Goal: Task Accomplishment & Management: Use online tool/utility

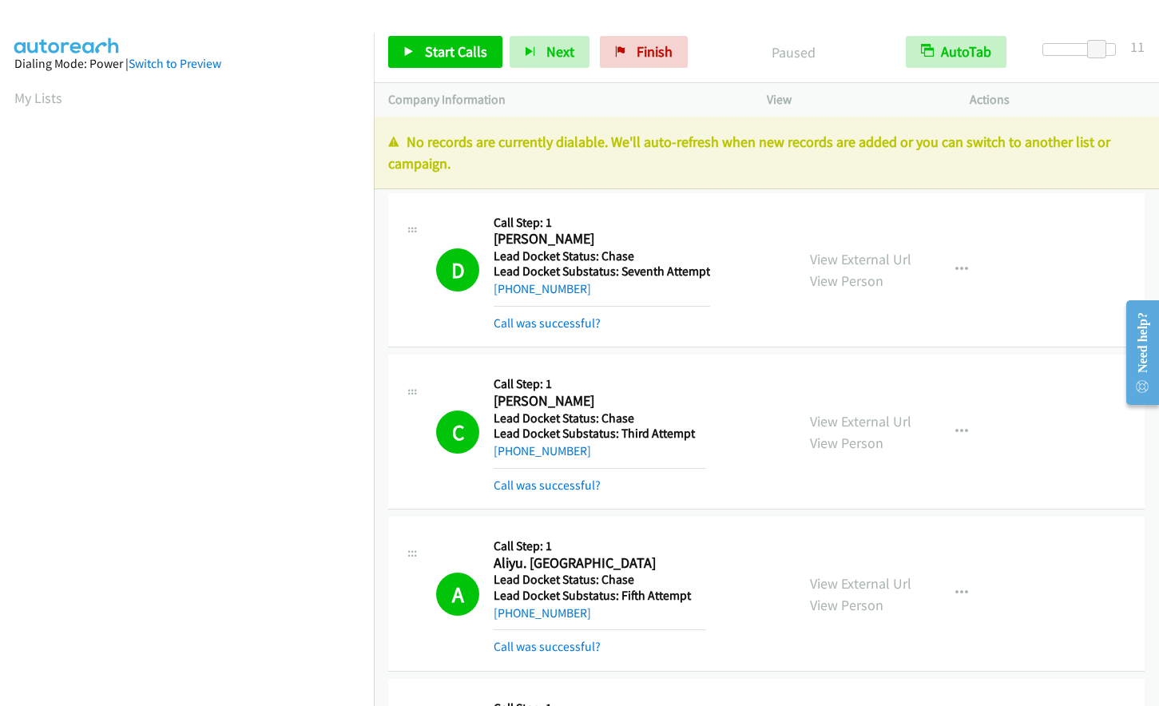
scroll to position [190, 0]
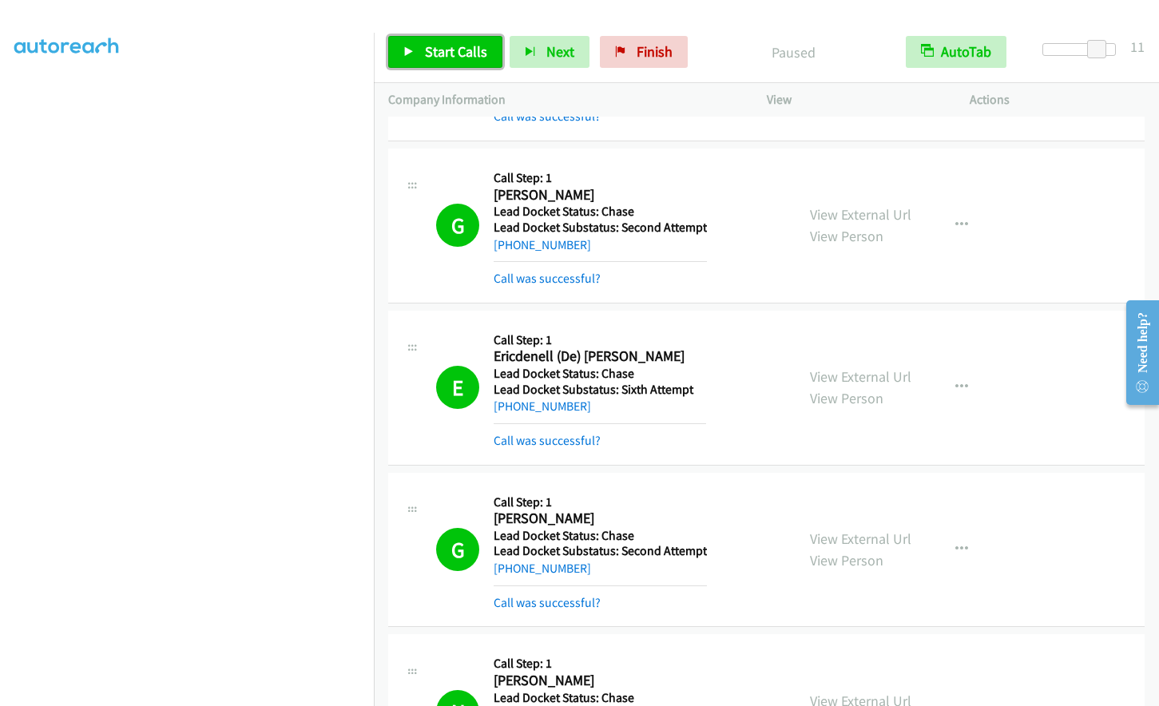
click at [415, 56] on link "Start Calls" at bounding box center [445, 52] width 114 height 32
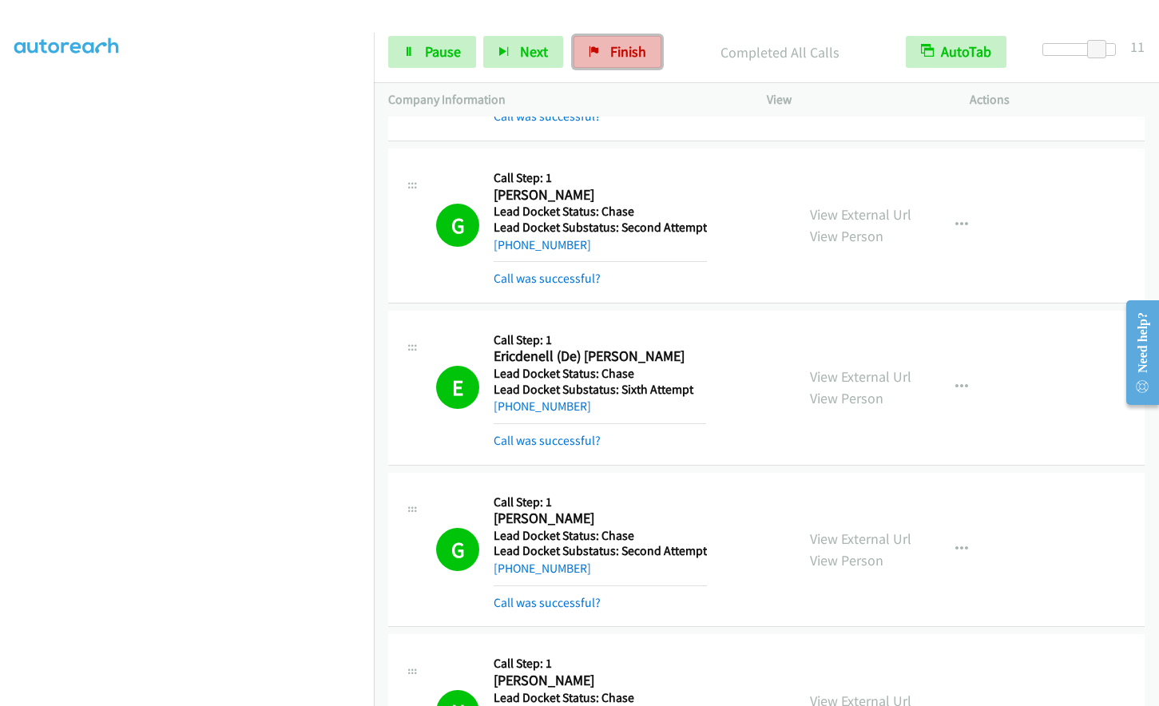
click at [635, 49] on span "Finish" at bounding box center [628, 51] width 36 height 18
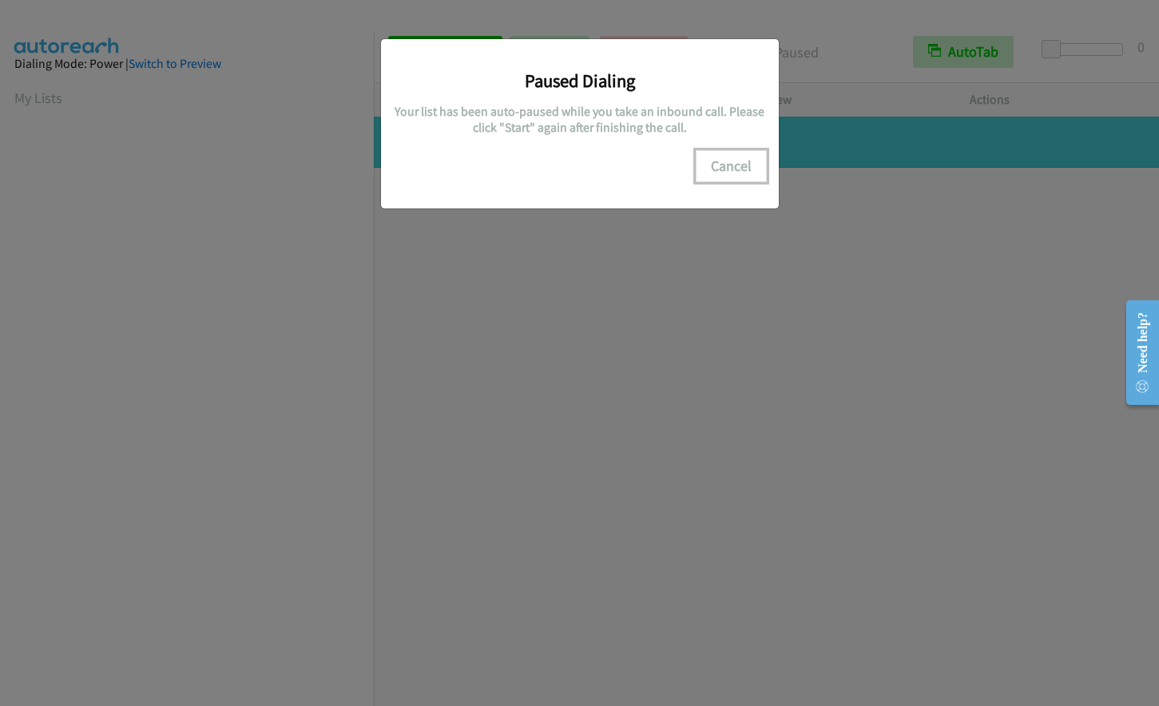
click at [729, 165] on button "Cancel" at bounding box center [731, 166] width 71 height 32
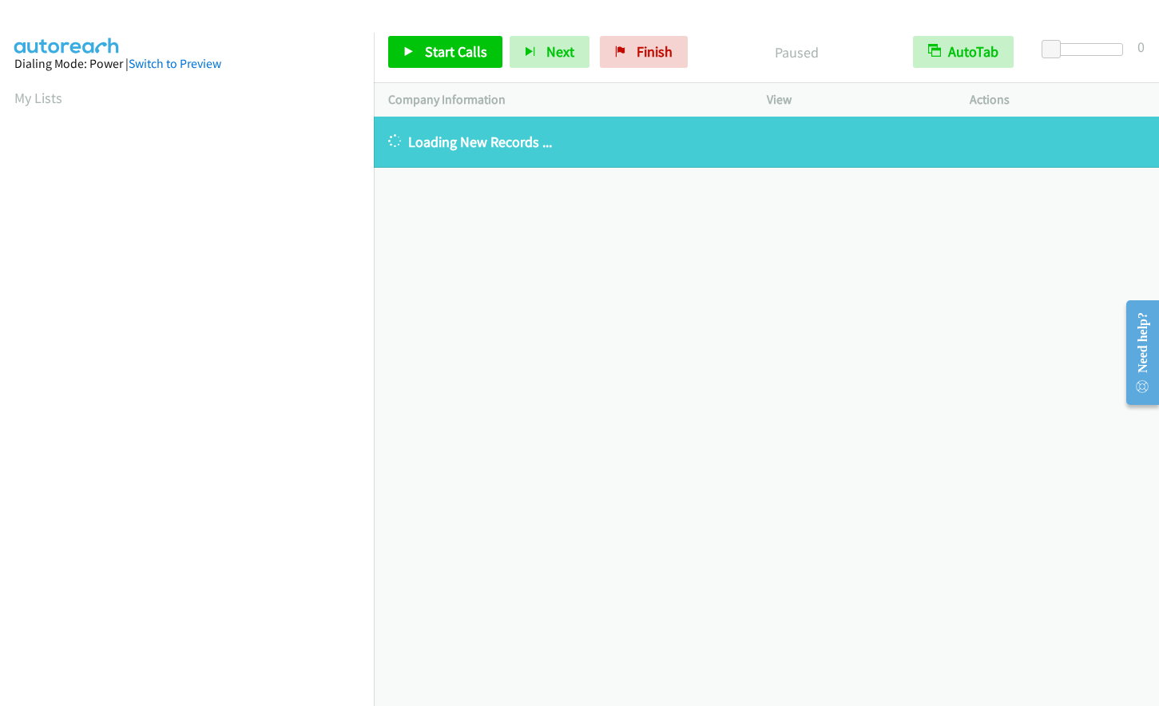
scroll to position [190, 0]
click at [637, 54] on span "Finish" at bounding box center [655, 51] width 36 height 18
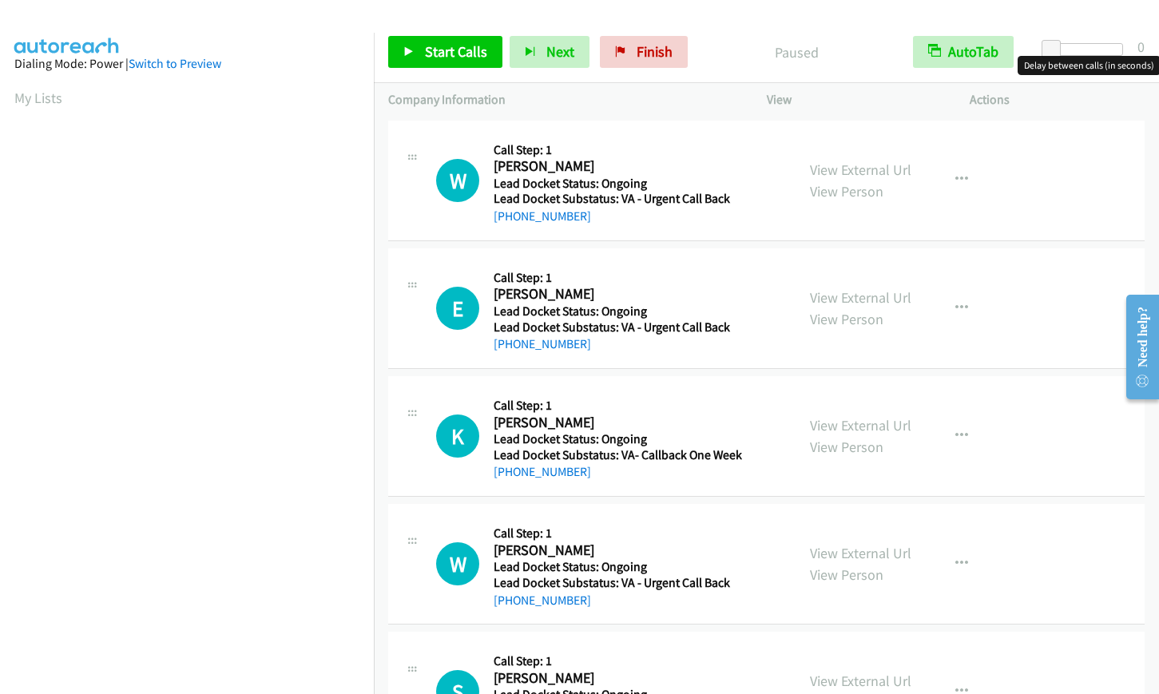
click at [1096, 48] on div at bounding box center [1087, 49] width 74 height 13
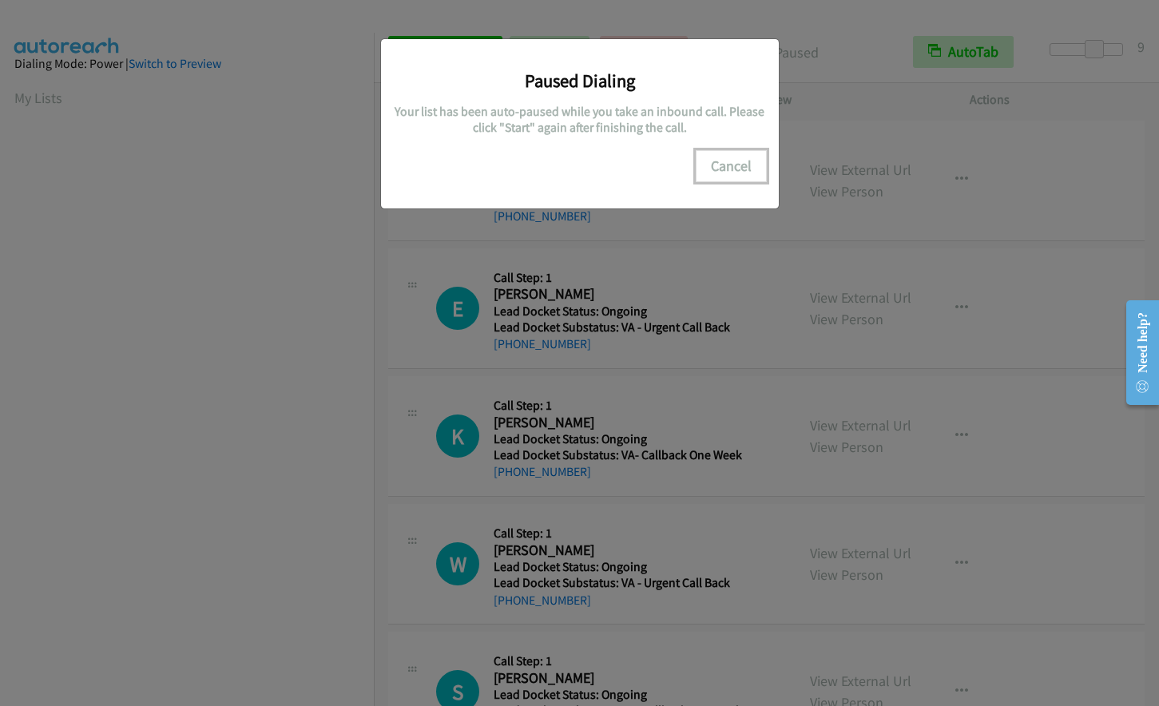
click at [744, 167] on button "Cancel" at bounding box center [731, 166] width 71 height 32
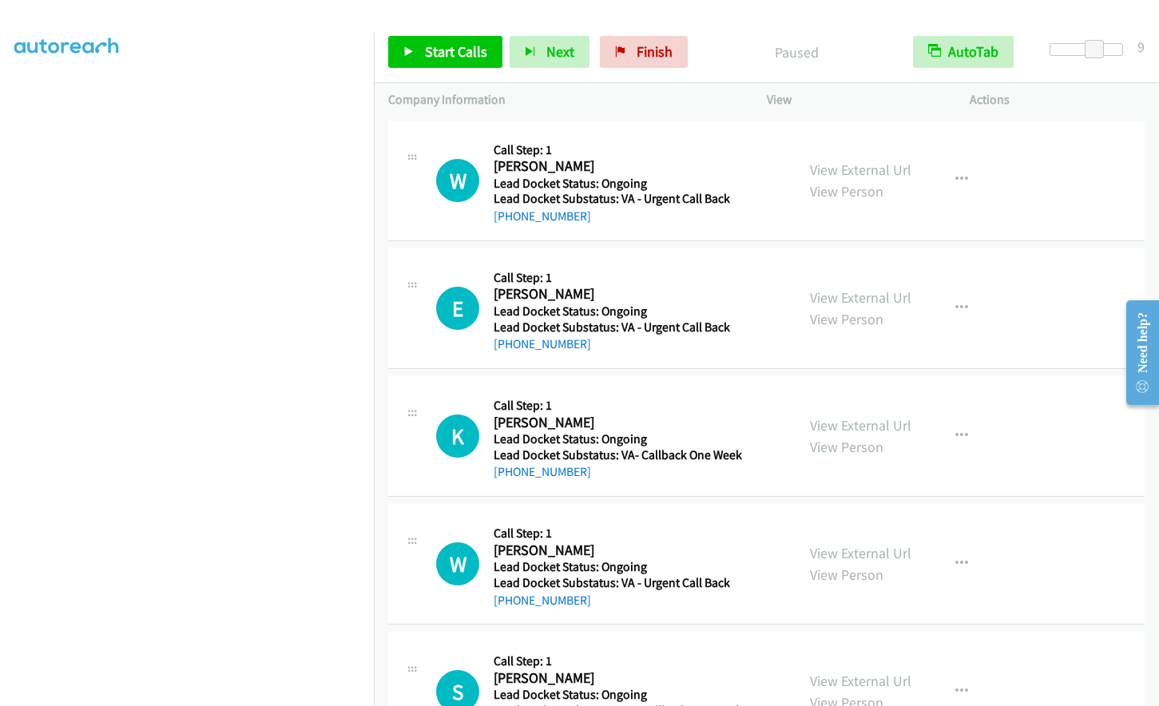
scroll to position [189, 0]
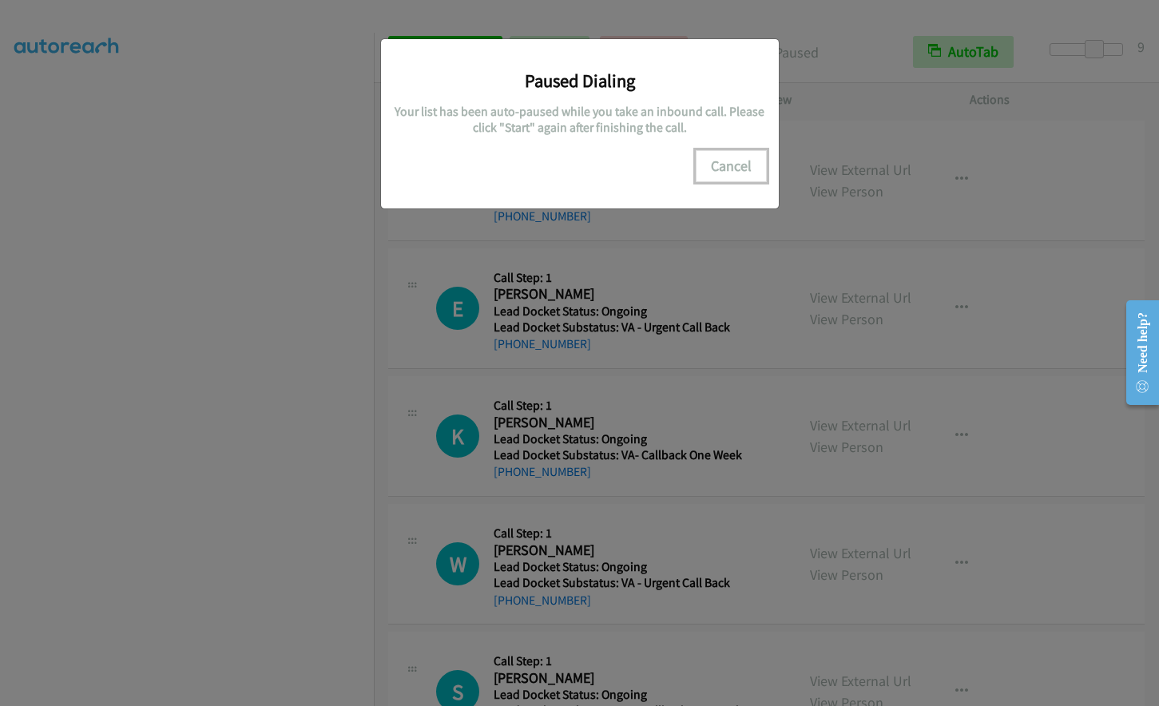
click at [729, 164] on button "Cancel" at bounding box center [731, 166] width 71 height 32
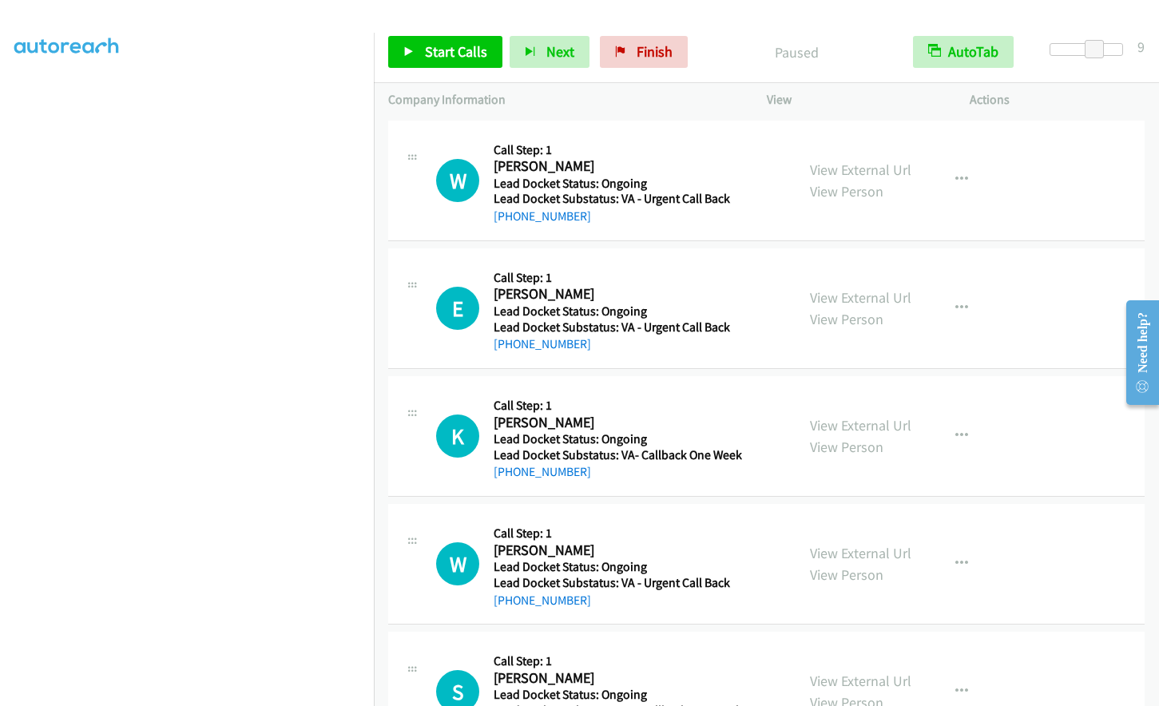
scroll to position [156, 0]
click at [439, 50] on span "Start Calls" at bounding box center [456, 51] width 62 height 18
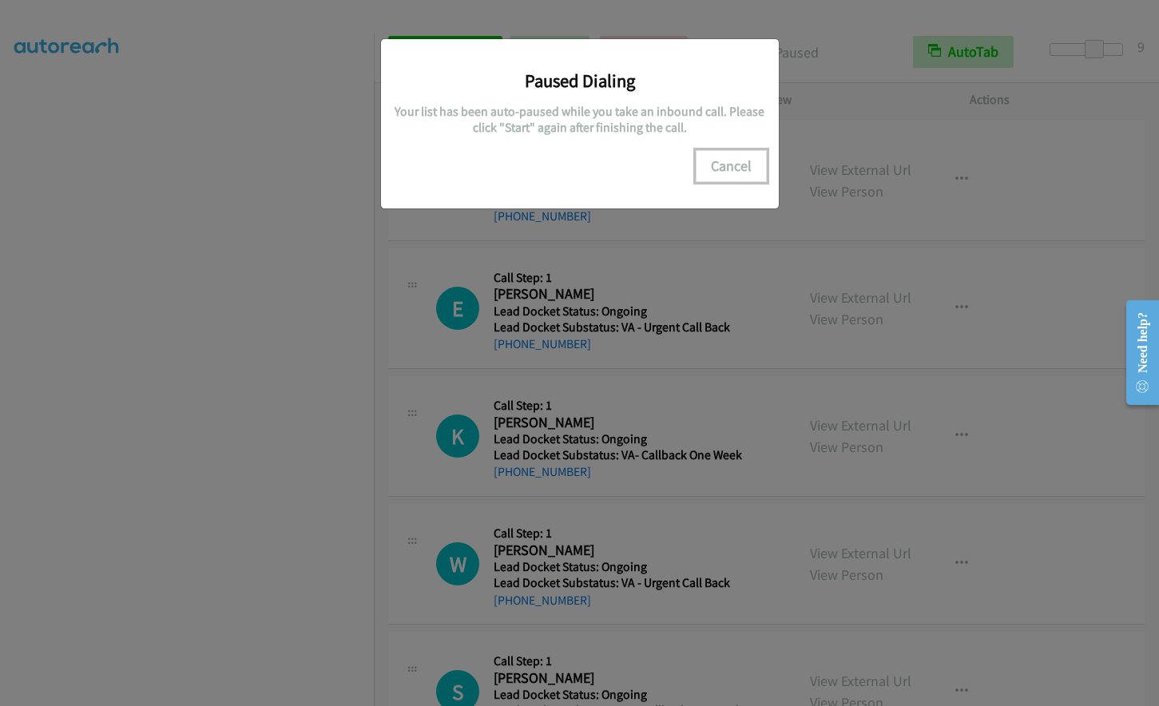
click at [743, 169] on button "Cancel" at bounding box center [731, 166] width 71 height 32
click at [722, 165] on button "Cancel" at bounding box center [731, 166] width 71 height 32
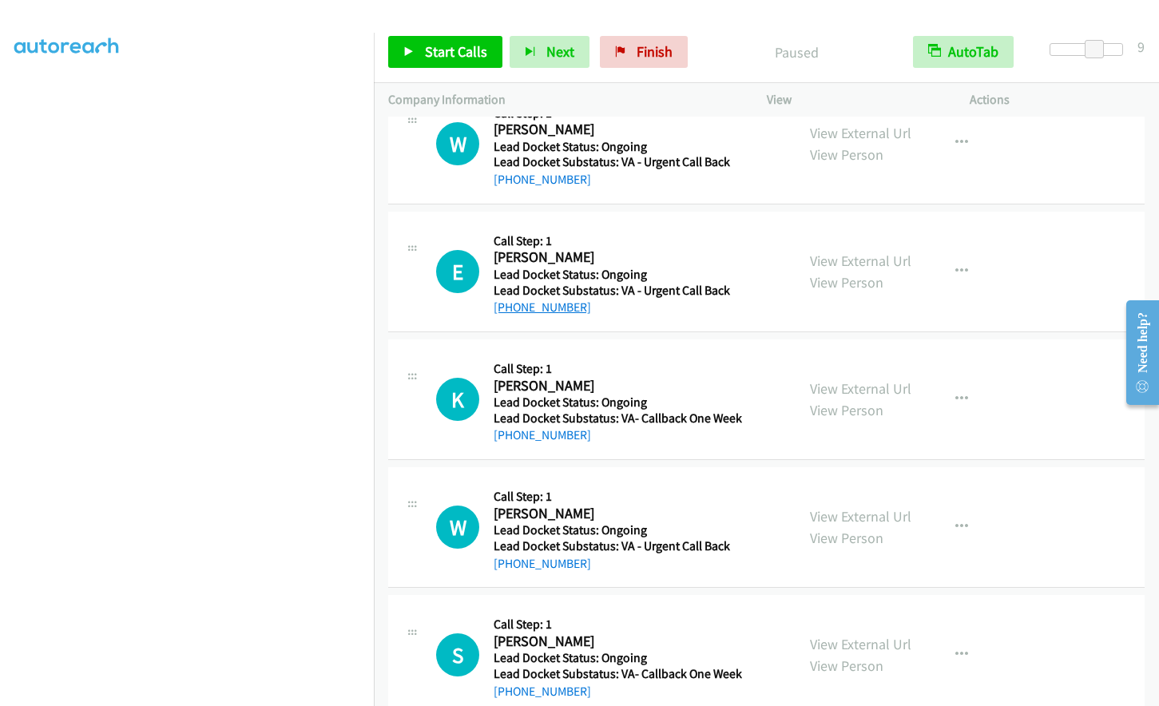
scroll to position [70, 0]
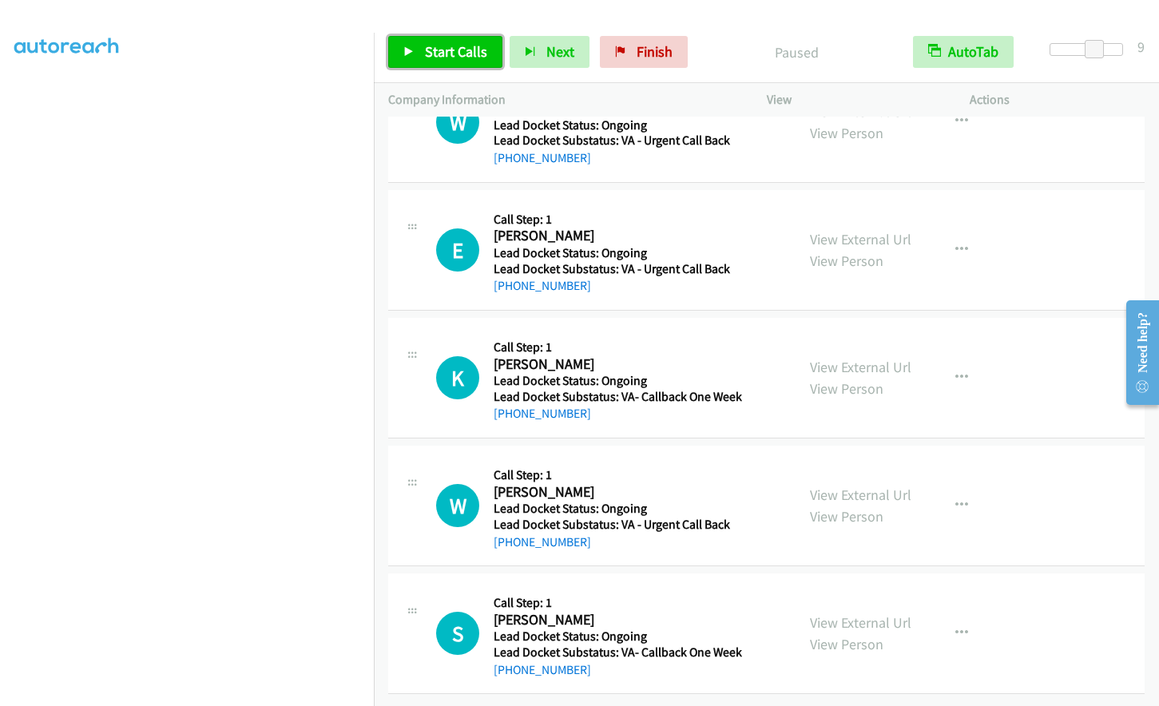
click at [442, 57] on span "Start Calls" at bounding box center [456, 51] width 62 height 18
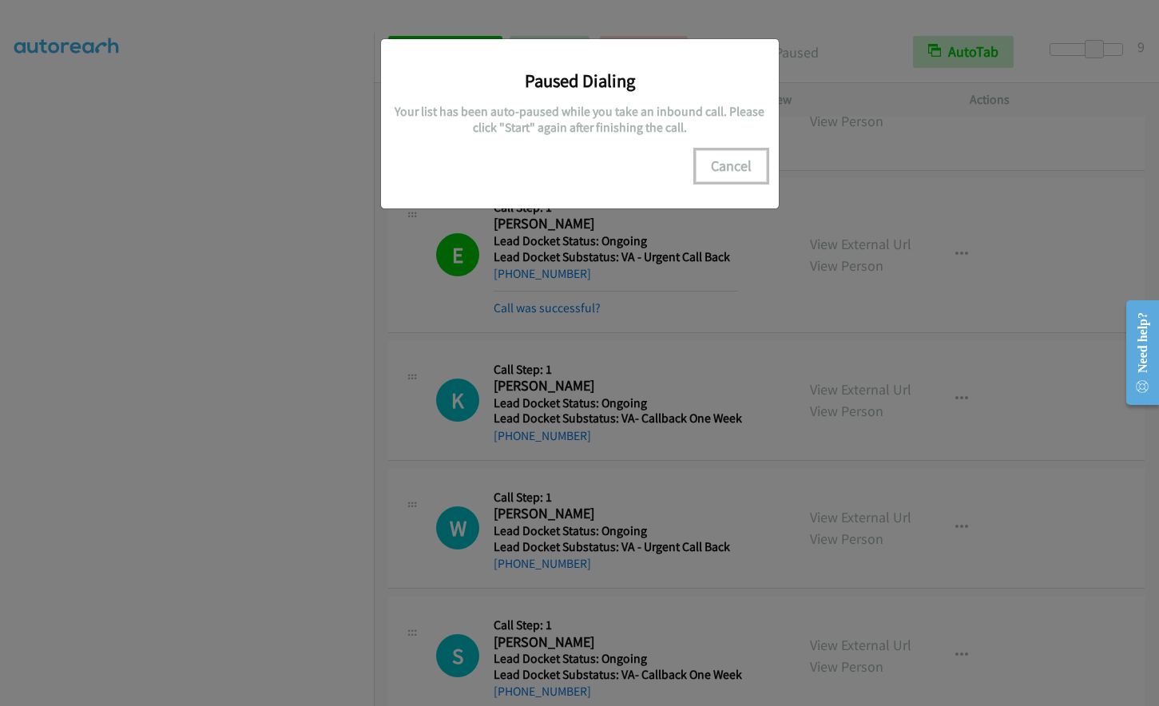
click at [725, 167] on button "Cancel" at bounding box center [731, 166] width 71 height 32
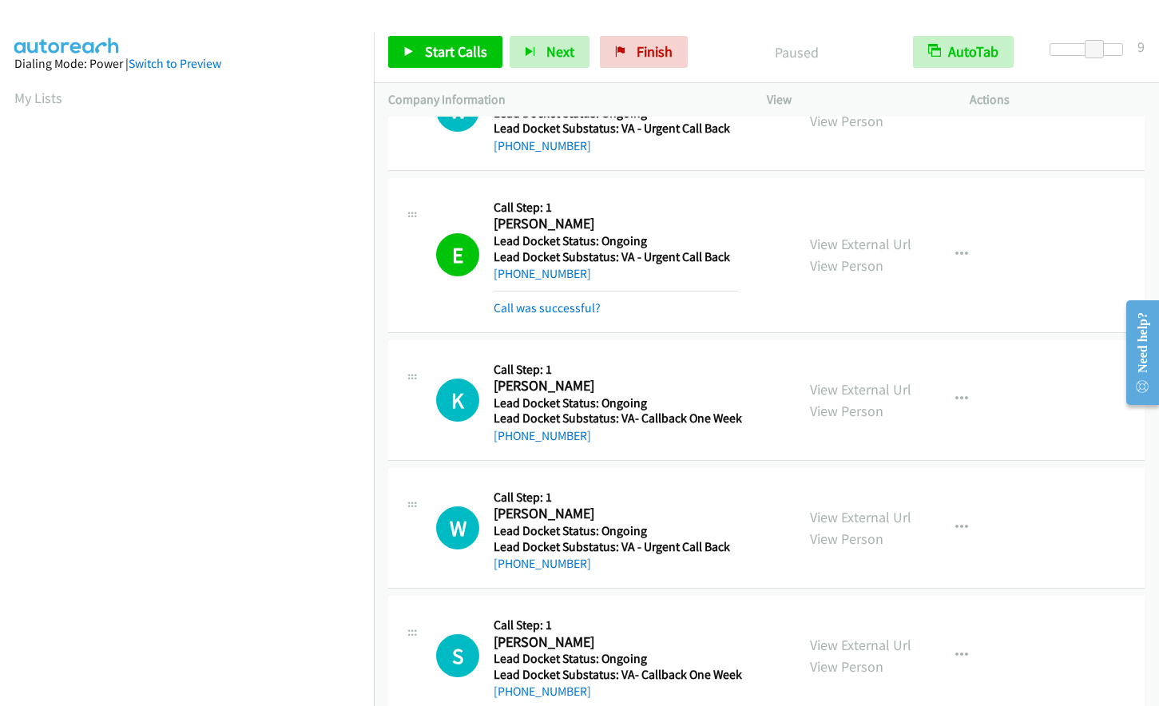
scroll to position [91, 0]
click at [454, 50] on span "Start Calls" at bounding box center [456, 51] width 62 height 18
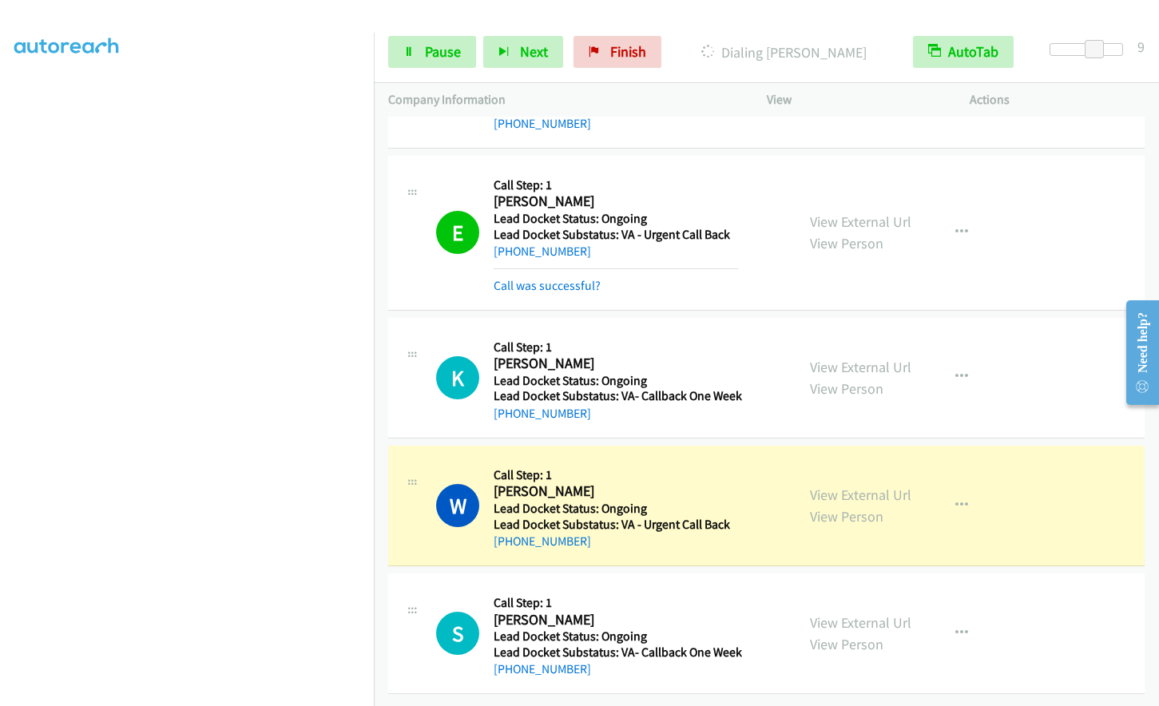
scroll to position [105, 0]
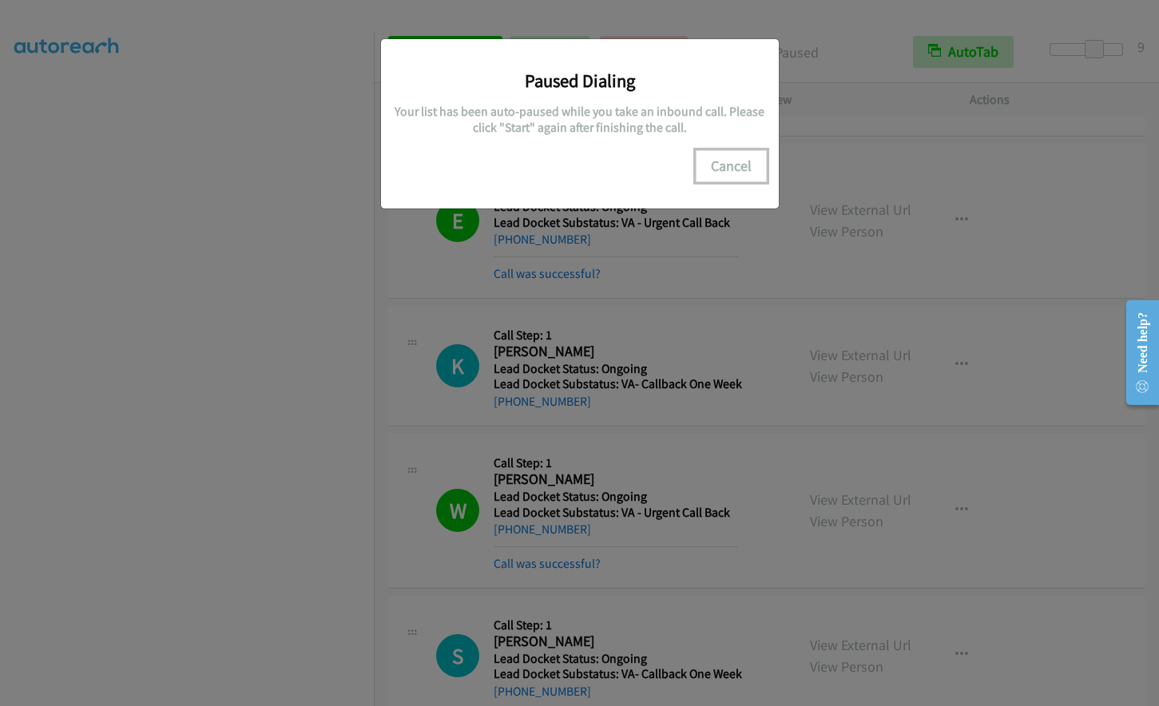
click at [741, 171] on button "Cancel" at bounding box center [731, 166] width 71 height 32
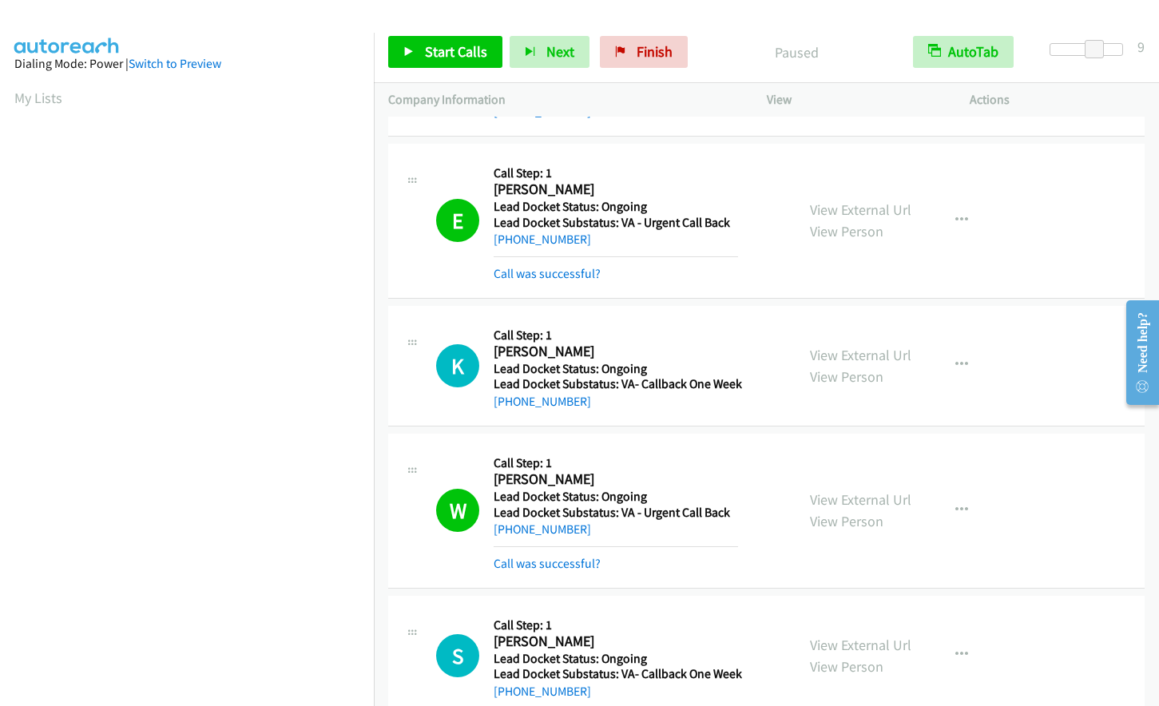
scroll to position [190, 0]
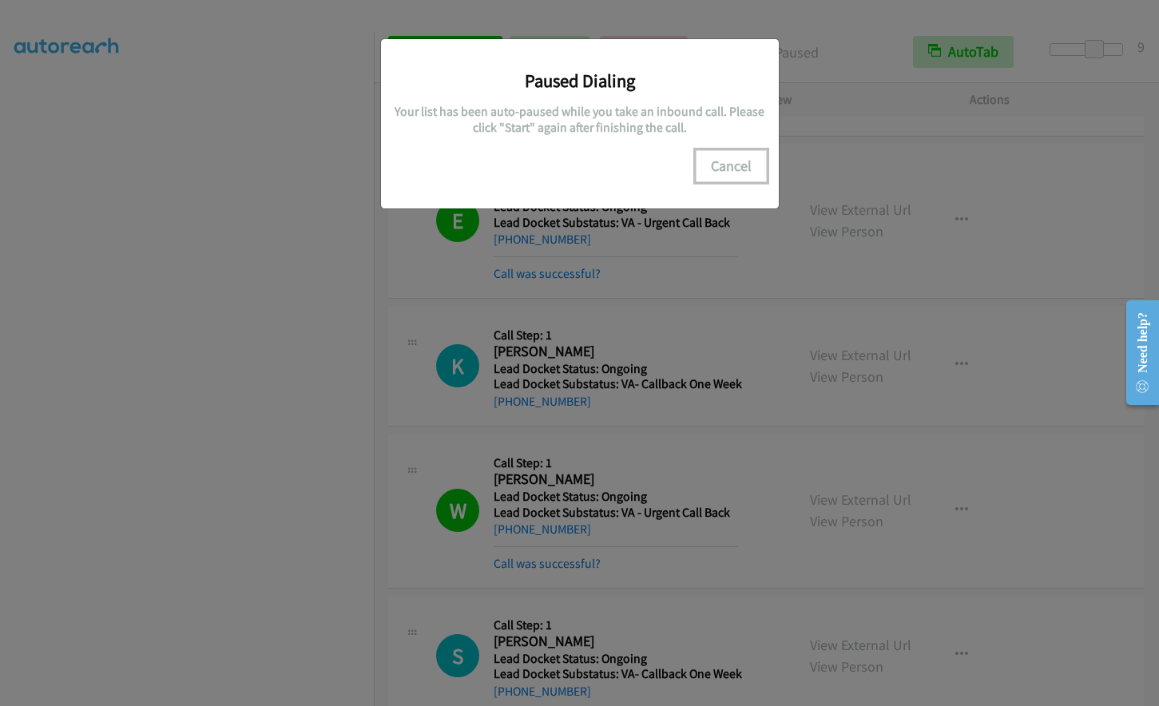
click at [735, 166] on button "Cancel" at bounding box center [731, 166] width 71 height 32
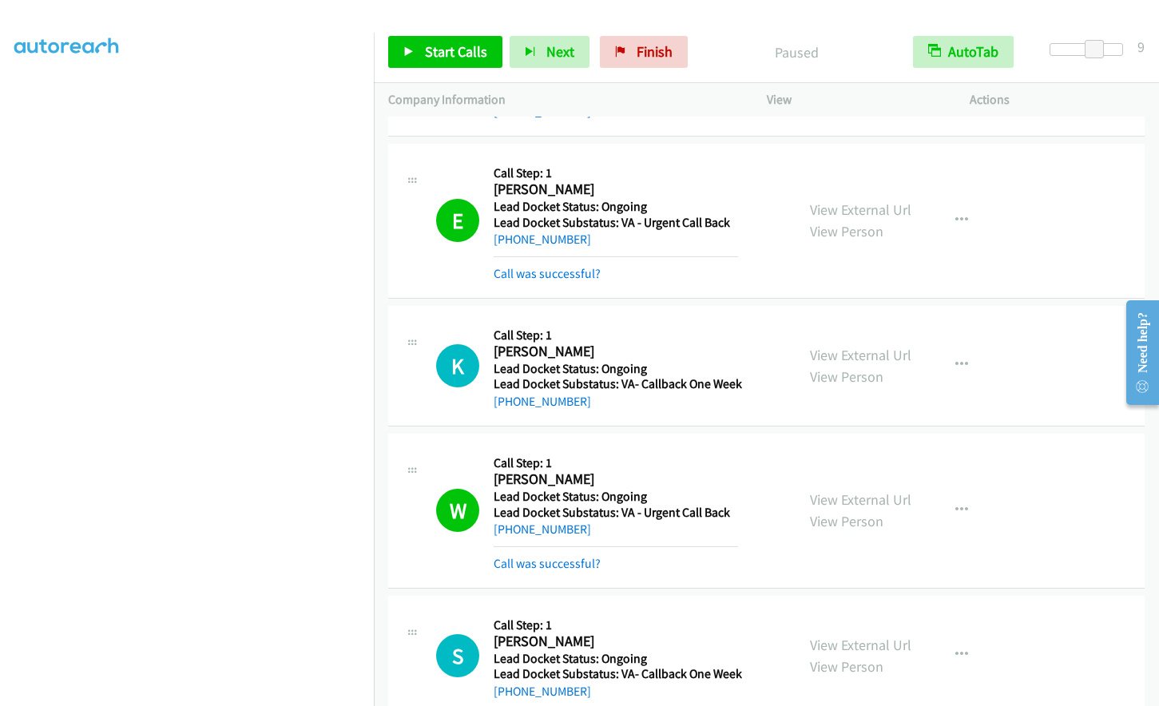
scroll to position [0, 0]
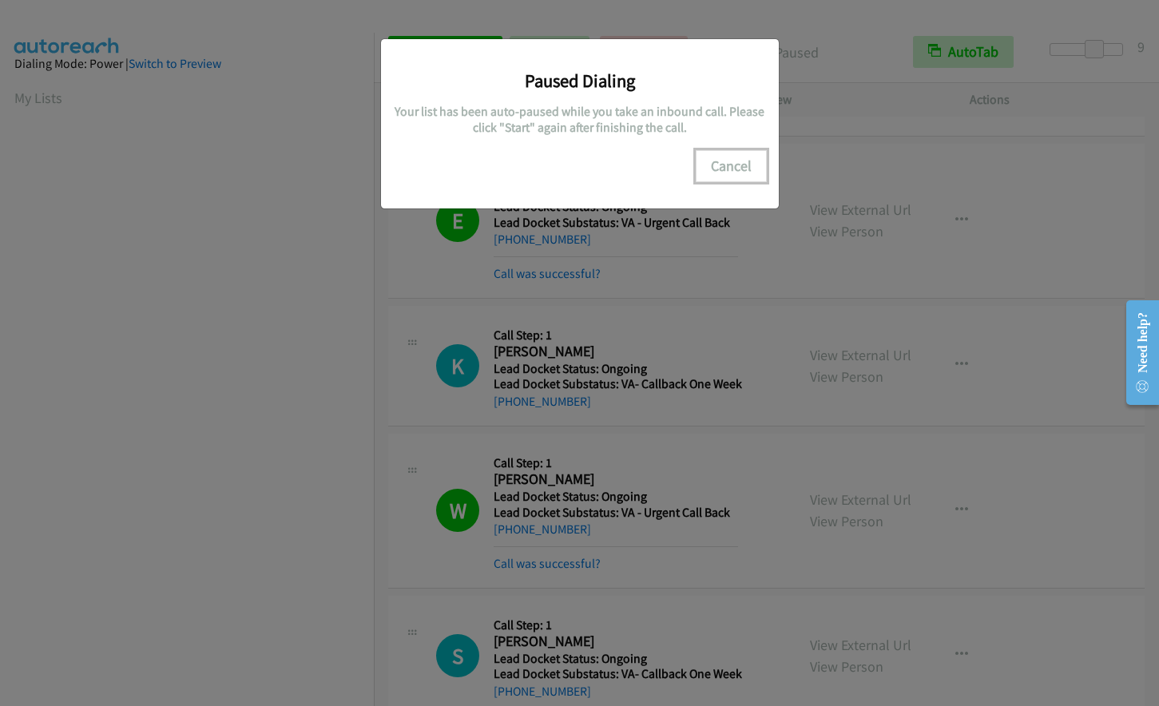
click at [729, 153] on button "Cancel" at bounding box center [731, 166] width 71 height 32
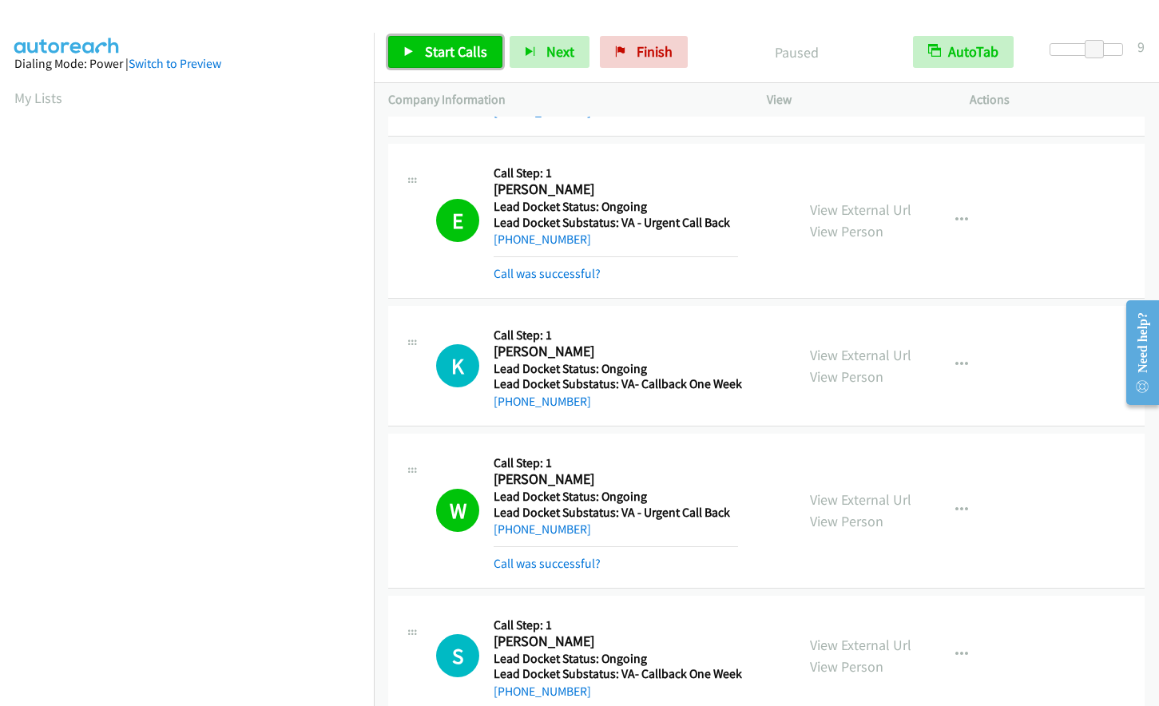
click at [445, 45] on span "Start Calls" at bounding box center [456, 51] width 62 height 18
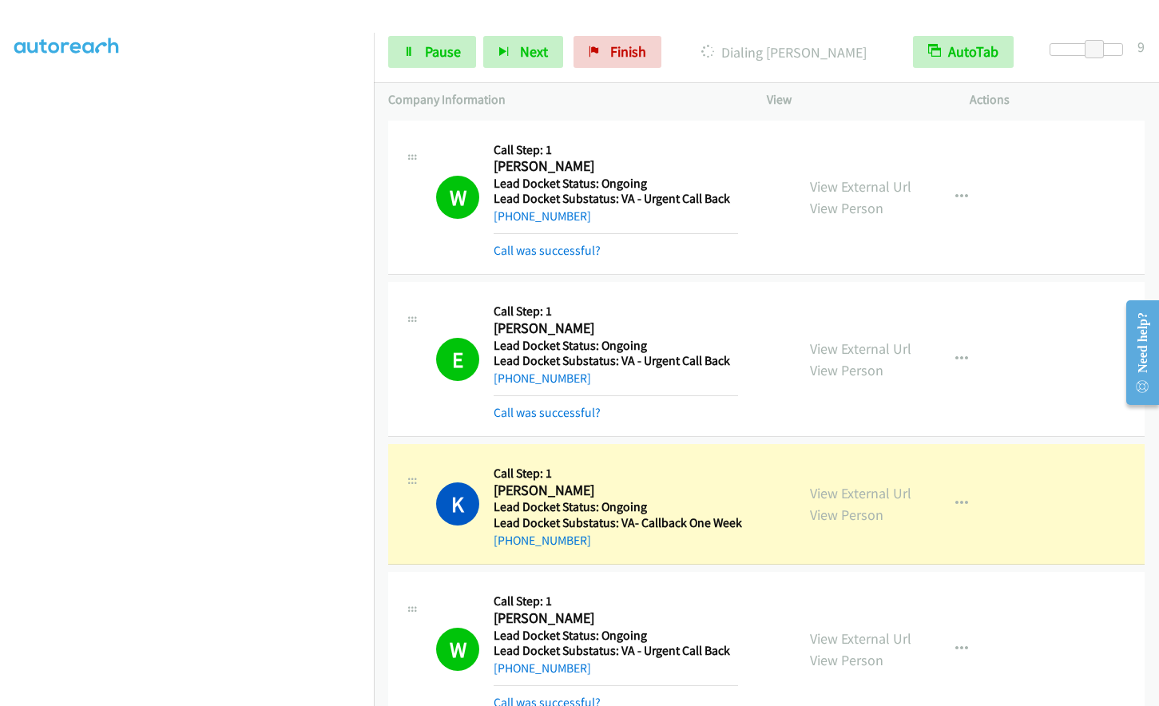
scroll to position [80, 0]
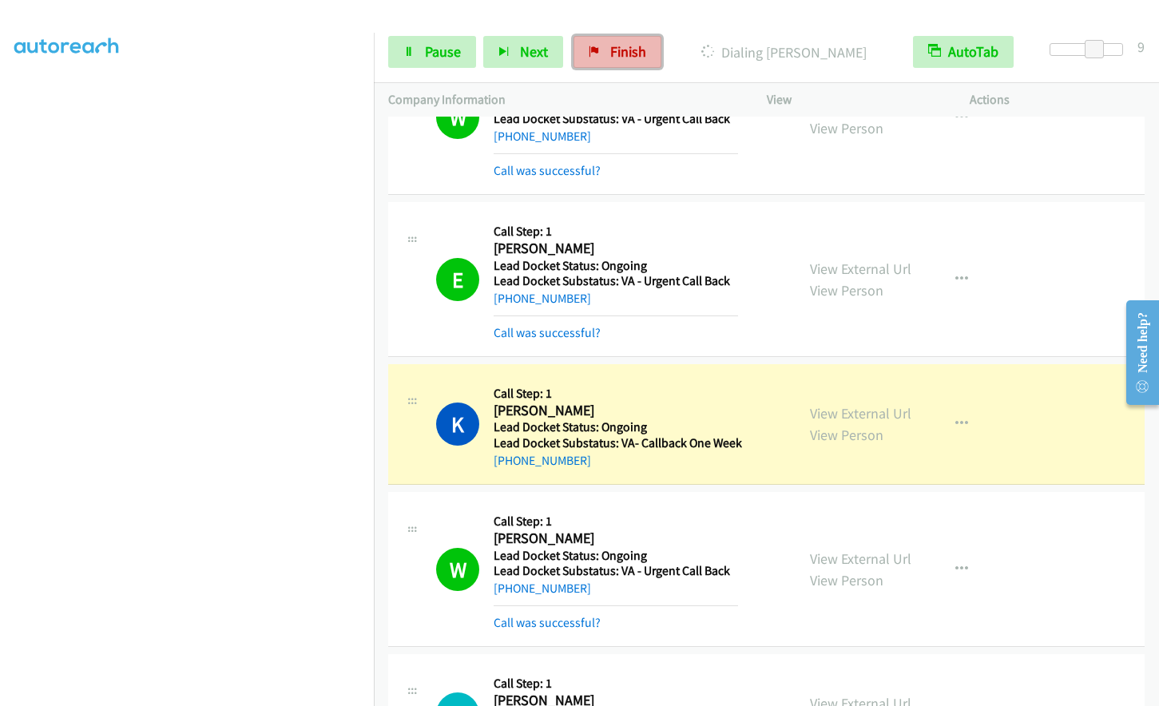
click at [624, 50] on span "Finish" at bounding box center [628, 51] width 36 height 18
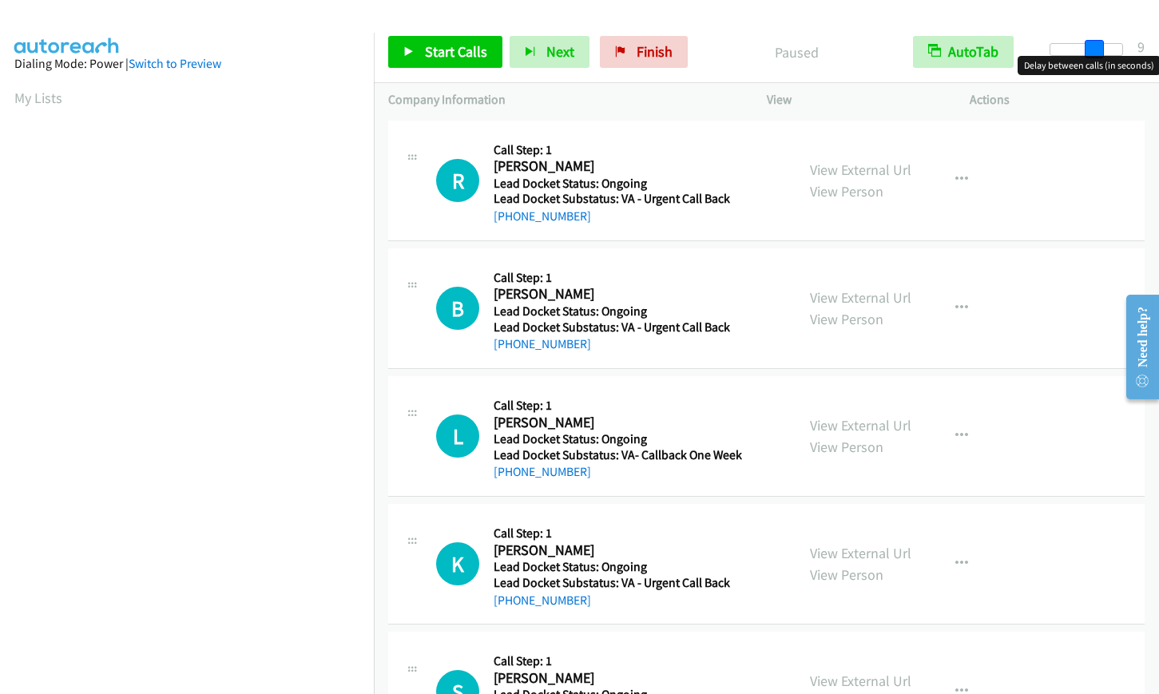
click at [1095, 53] on div at bounding box center [1087, 49] width 74 height 13
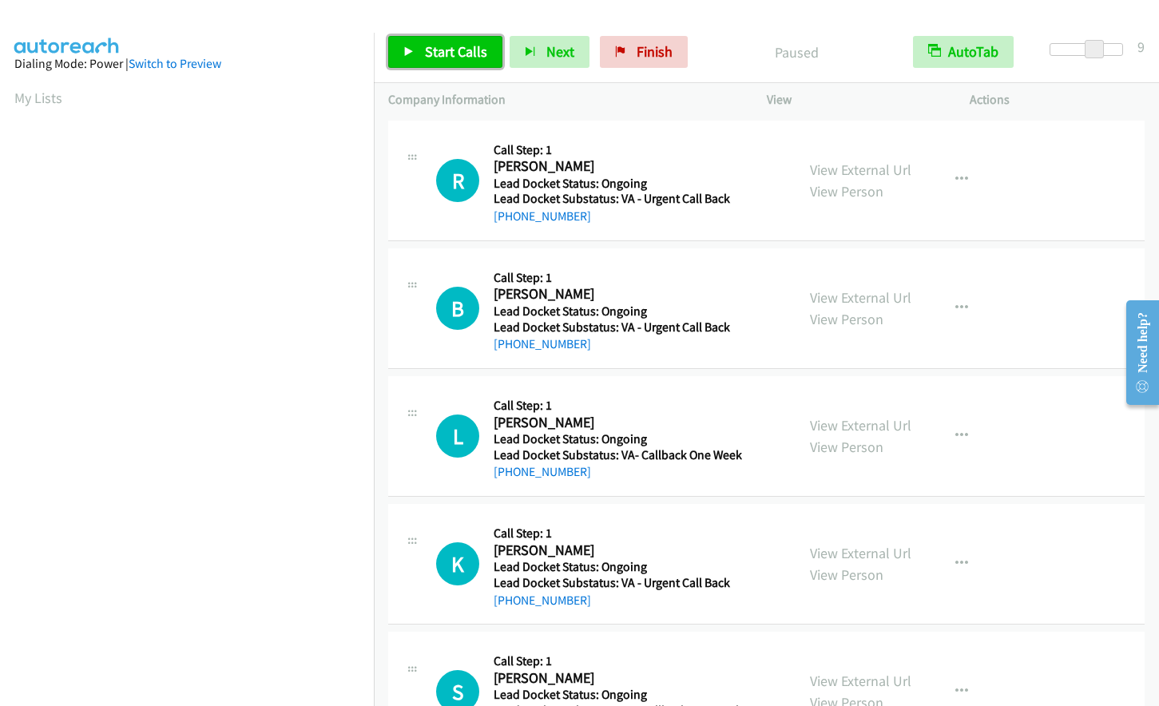
click at [444, 53] on span "Start Calls" at bounding box center [456, 51] width 62 height 18
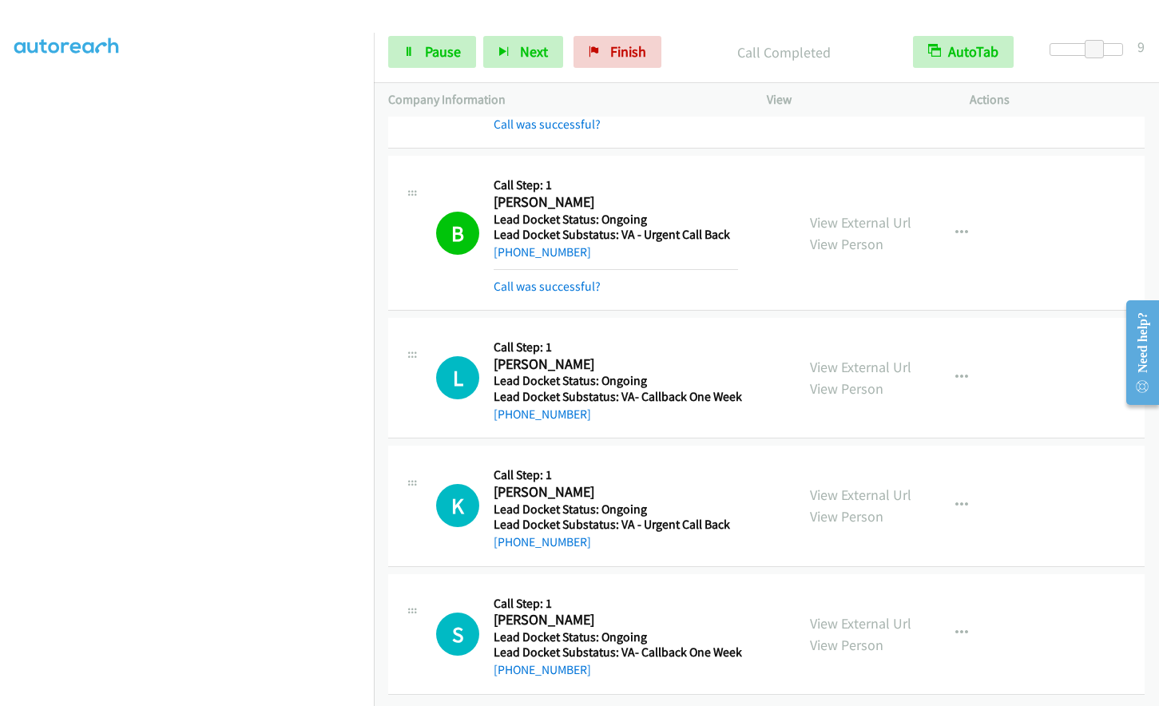
scroll to position [138, 0]
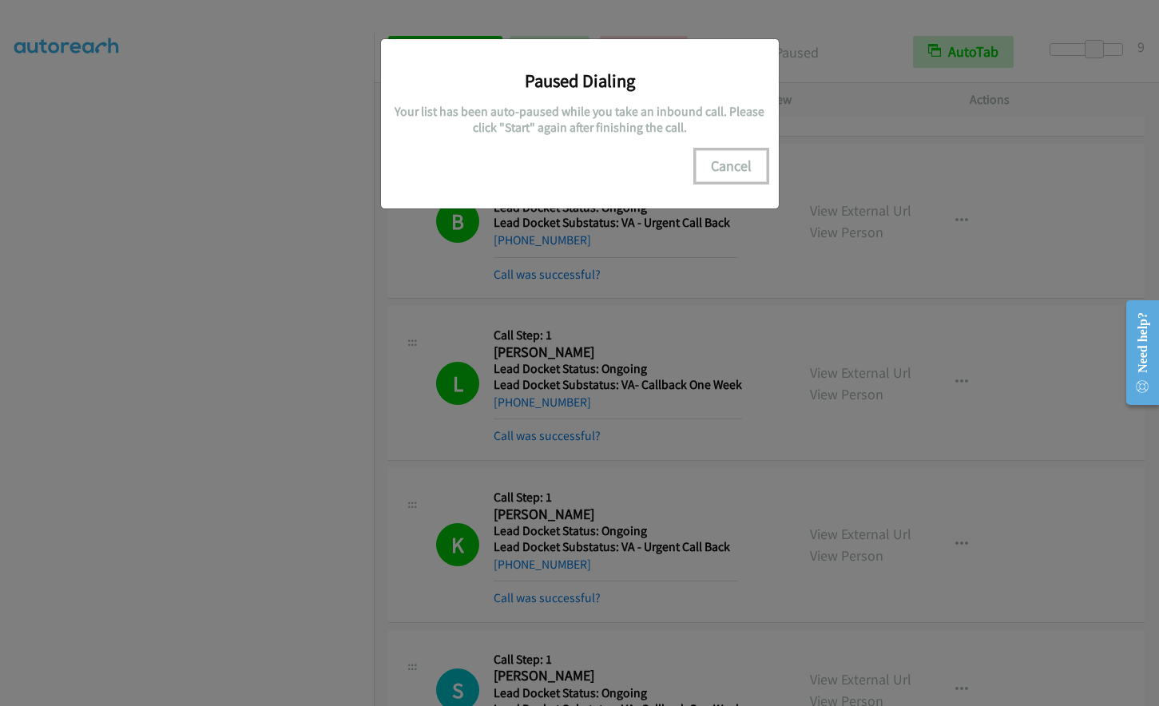
click at [745, 157] on button "Cancel" at bounding box center [731, 166] width 71 height 32
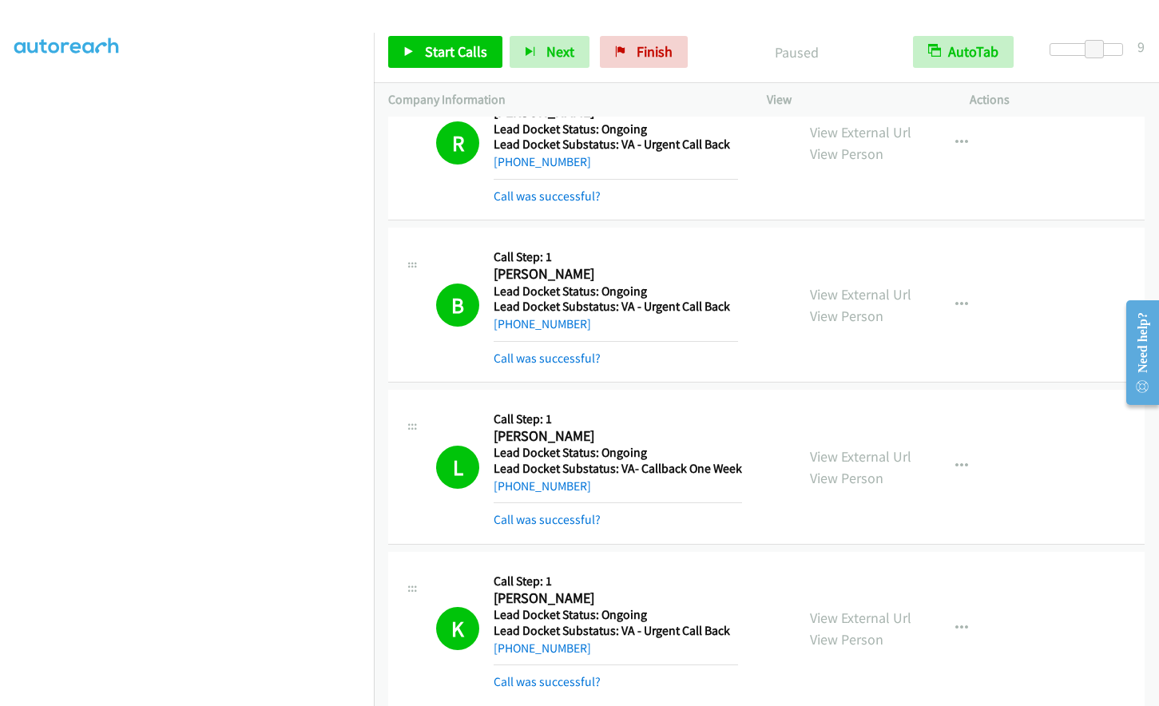
scroll to position [0, 0]
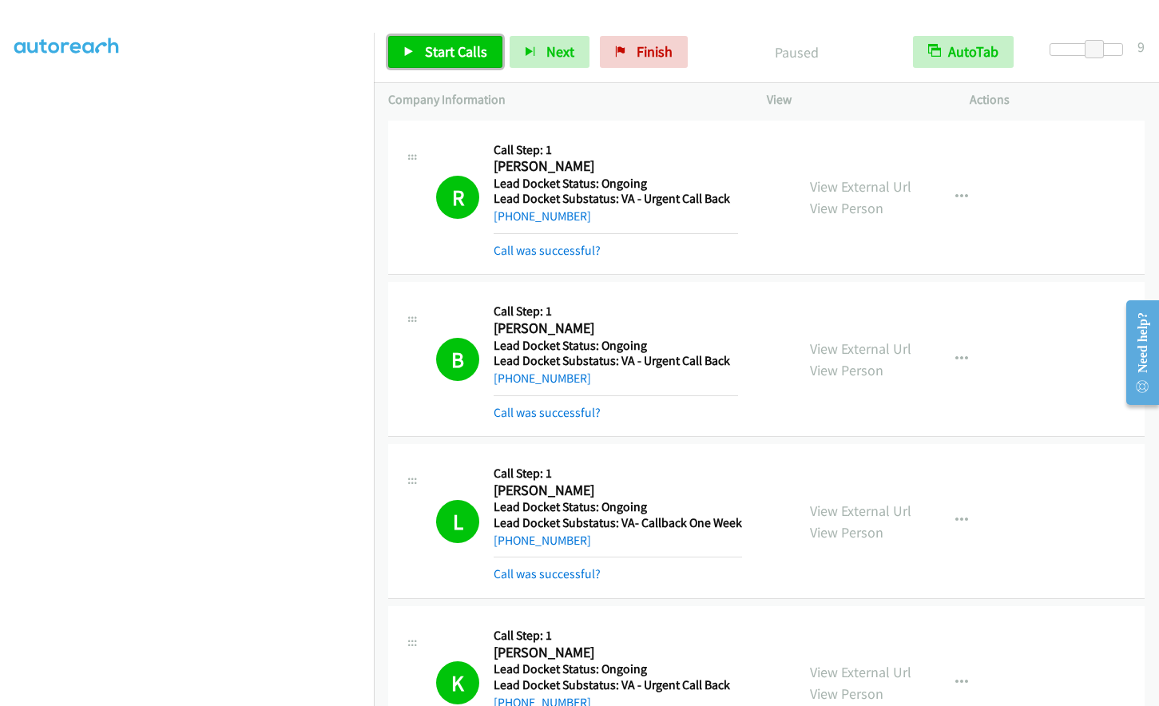
click at [437, 42] on link "Start Calls" at bounding box center [445, 52] width 114 height 32
click at [417, 52] on link "Pause" at bounding box center [432, 52] width 88 height 32
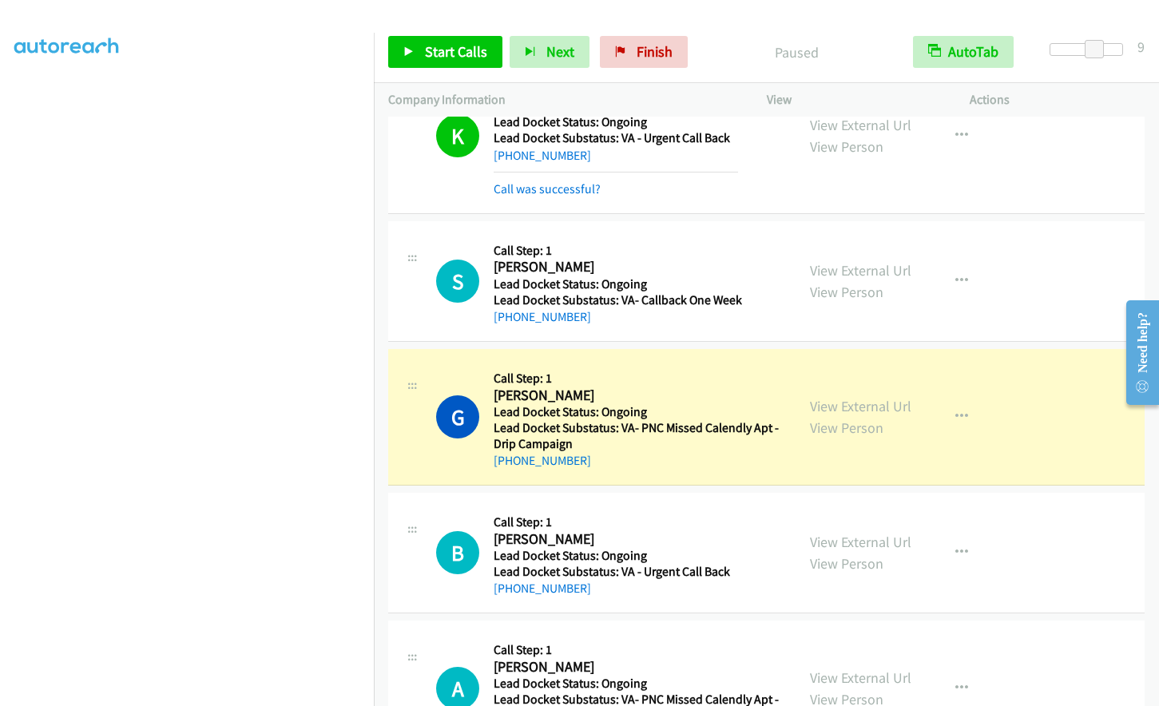
scroll to position [559, 0]
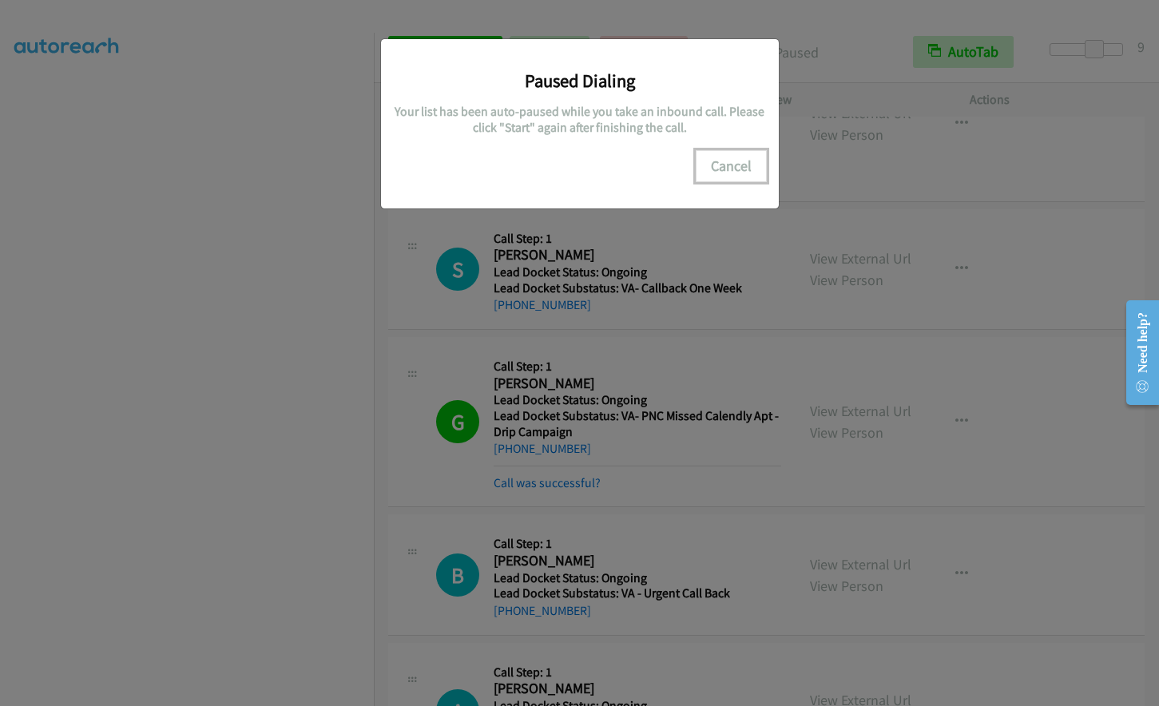
click at [737, 169] on button "Cancel" at bounding box center [731, 166] width 71 height 32
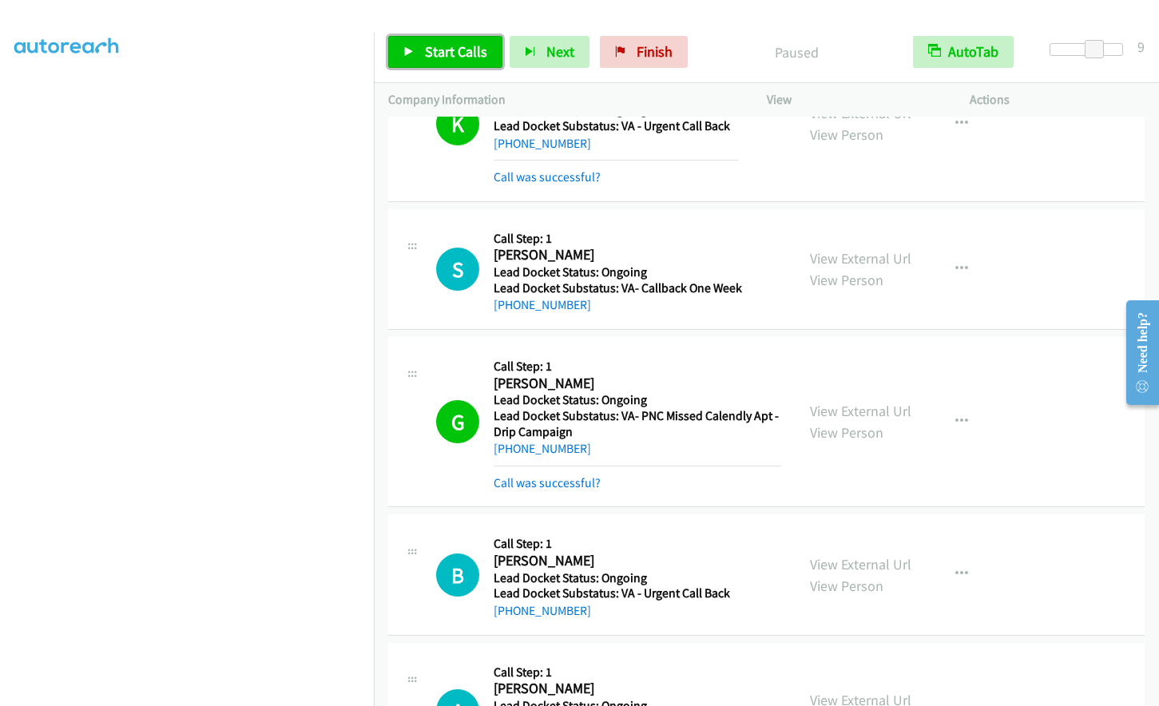
click at [468, 54] on span "Start Calls" at bounding box center [456, 51] width 62 height 18
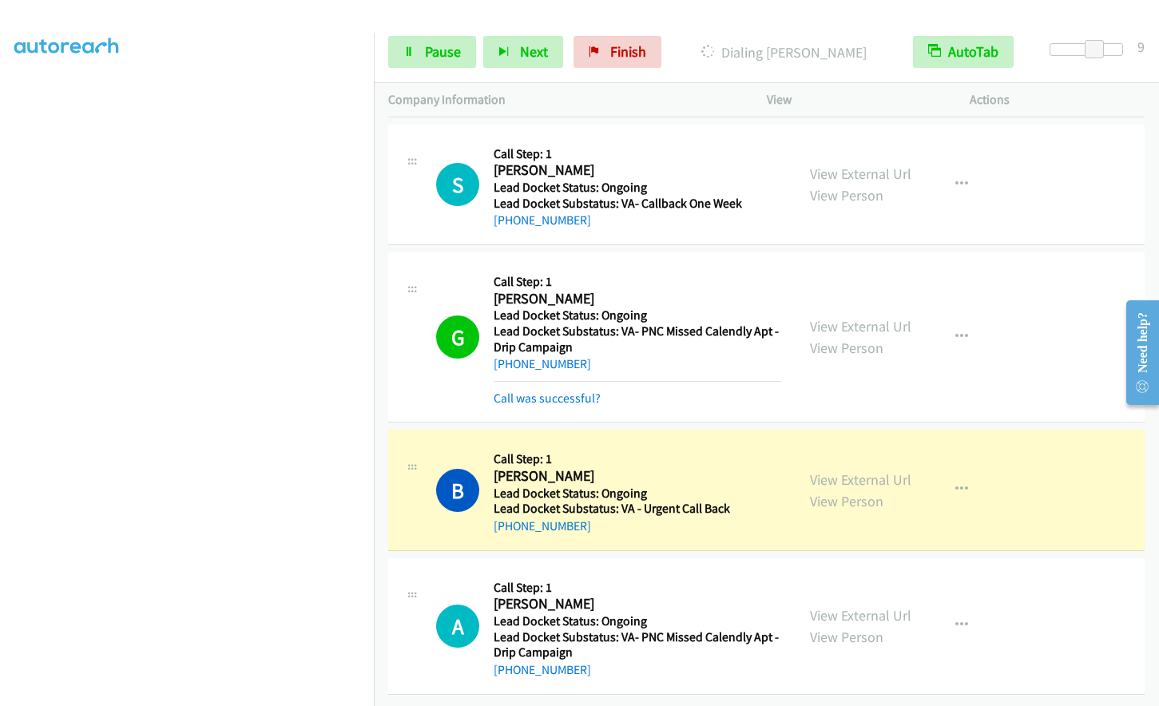
scroll to position [189, 0]
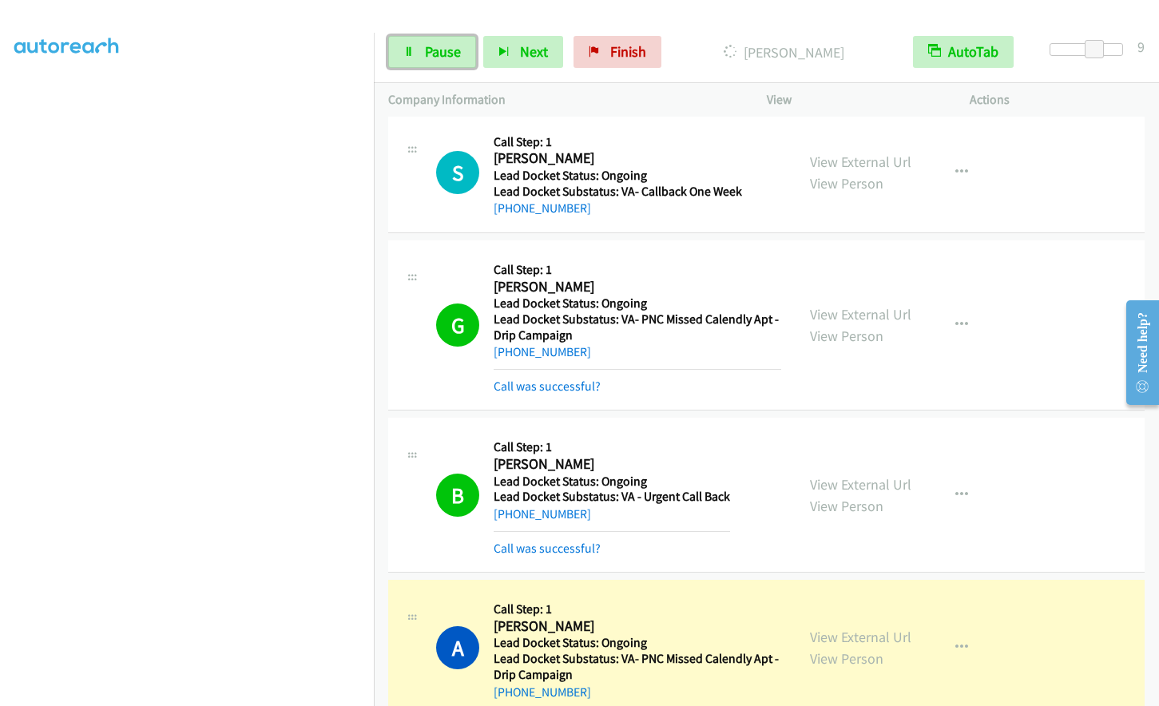
click at [438, 56] on span "Pause" at bounding box center [443, 51] width 36 height 18
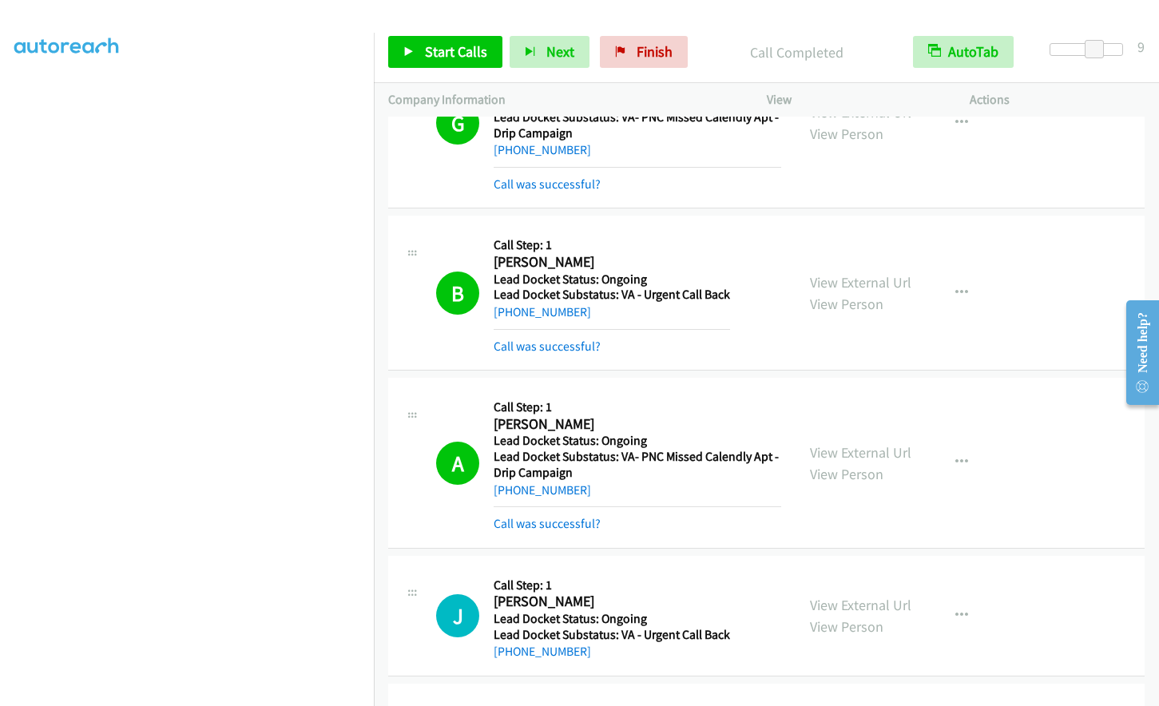
scroll to position [896, 0]
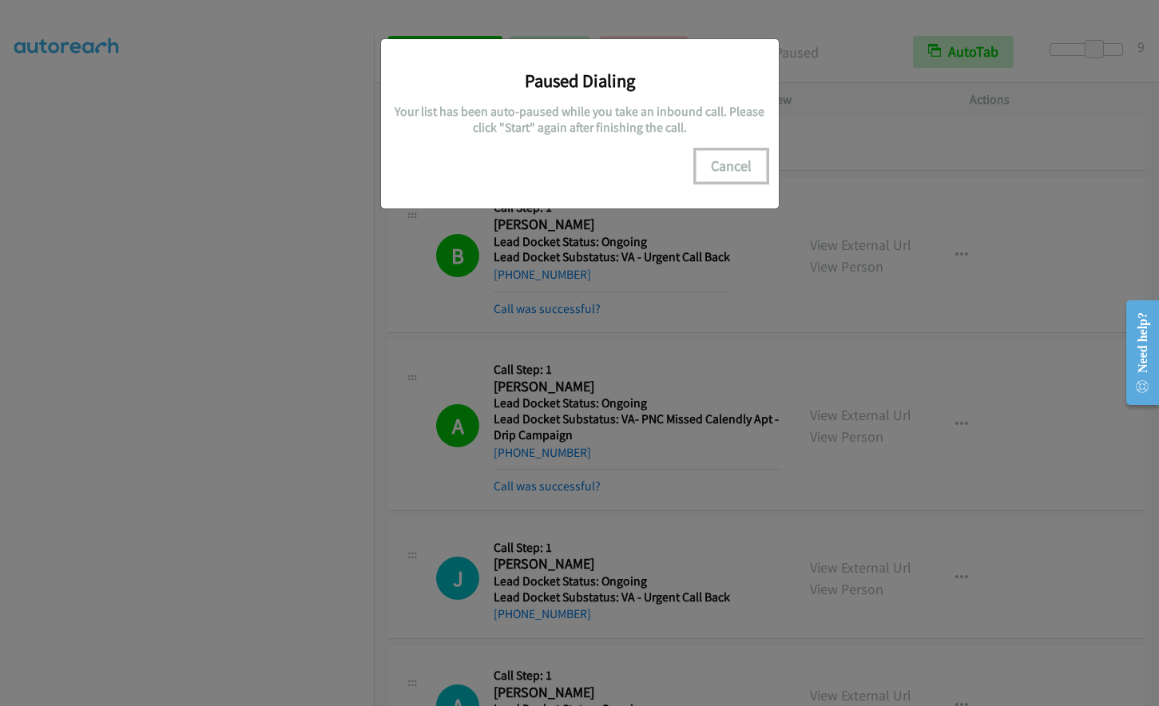
click at [733, 169] on button "Cancel" at bounding box center [731, 166] width 71 height 32
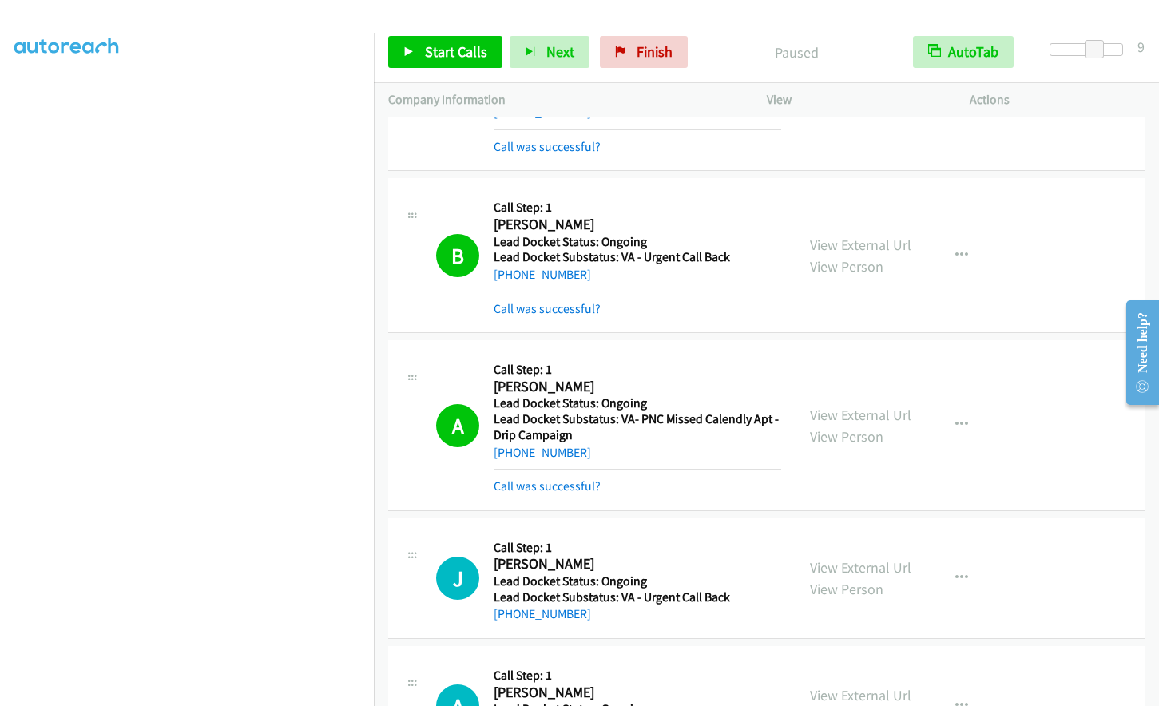
scroll to position [576, 0]
